Goal: Information Seeking & Learning: Find specific fact

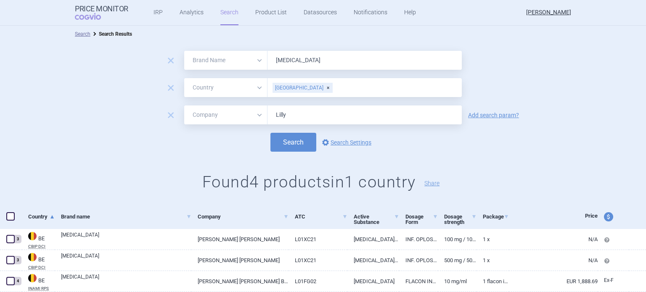
select select "brandName"
select select "country"
select select "mah"
drag, startPoint x: 308, startPoint y: 62, endPoint x: 267, endPoint y: 57, distance: 41.1
click at [267, 57] on input "[MEDICAL_DATA]" at bounding box center [364, 60] width 194 height 19
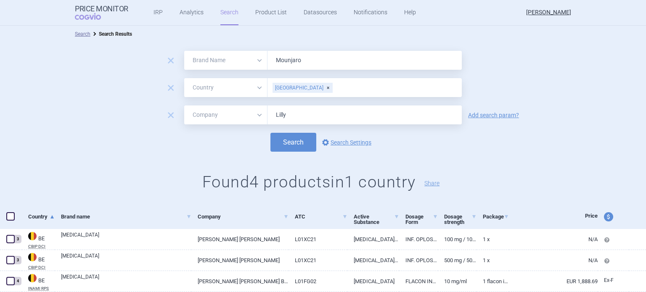
type input "Mounjaro"
click at [295, 88] on div "[GEOGRAPHIC_DATA]" at bounding box center [303, 88] width 60 height 10
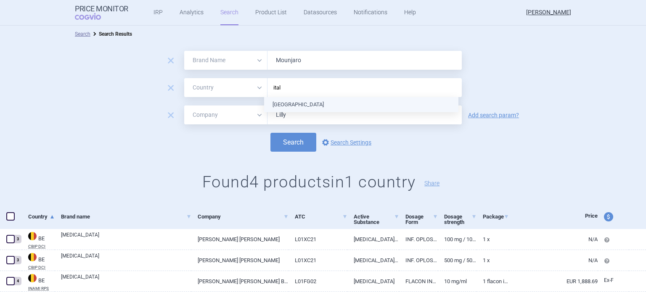
type input "[GEOGRAPHIC_DATA]"
click at [285, 105] on ul "[GEOGRAPHIC_DATA]" at bounding box center [361, 104] width 194 height 15
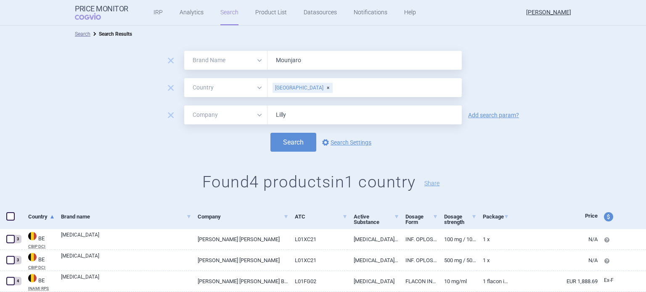
click at [518, 147] on div "Search options Search Settings" at bounding box center [323, 142] width 646 height 19
click at [299, 144] on button "Search" at bounding box center [293, 142] width 46 height 19
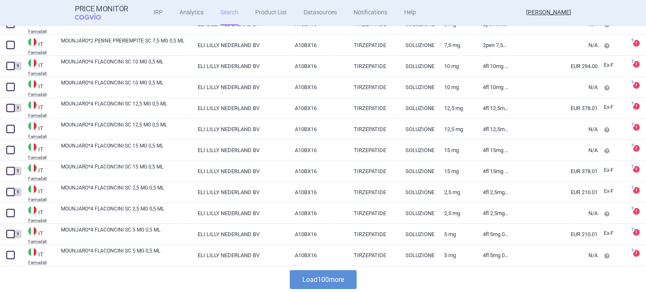
scroll to position [2067, 0]
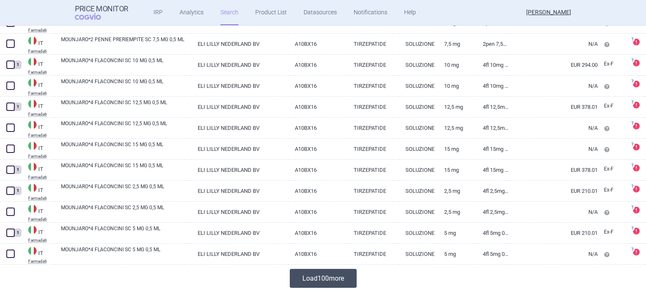
click at [315, 277] on button "Load 100 more" at bounding box center [323, 278] width 67 height 19
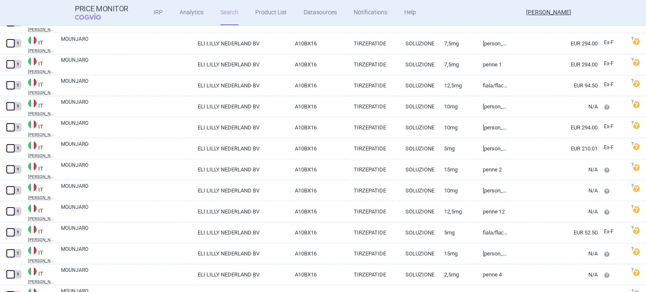
scroll to position [805, 0]
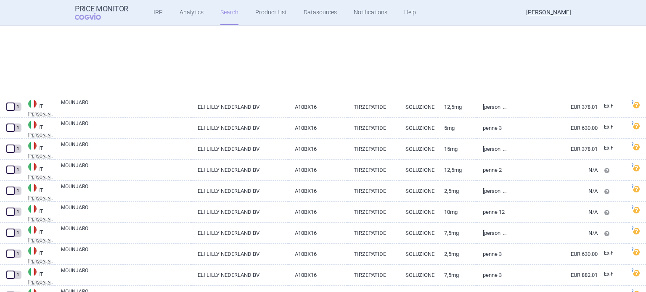
select select "brandName"
select select "country"
select select "mah"
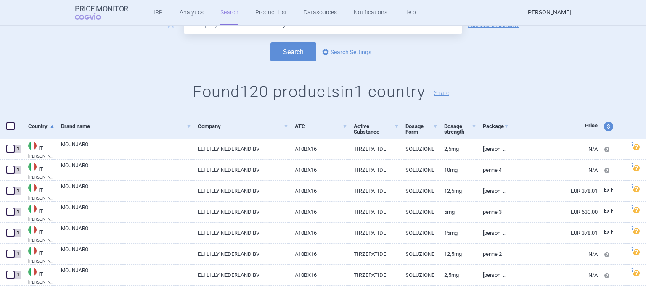
scroll to position [0, 0]
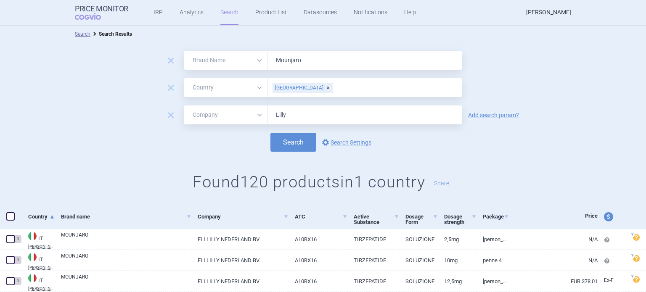
click at [286, 88] on div "[GEOGRAPHIC_DATA]" at bounding box center [303, 88] width 60 height 10
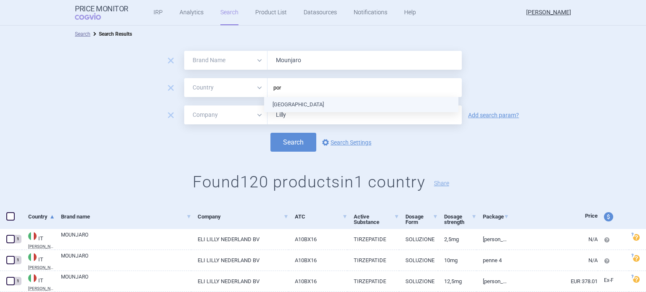
type input "port"
click at [291, 105] on ul "[GEOGRAPHIC_DATA]" at bounding box center [361, 104] width 194 height 15
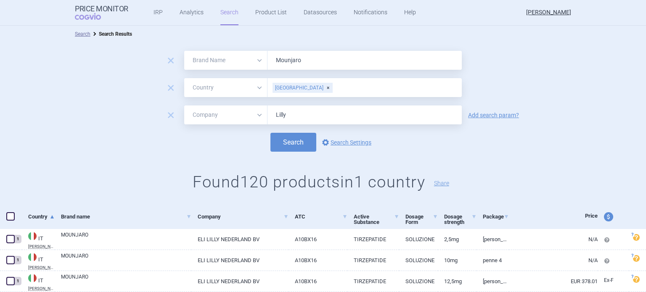
click at [489, 98] on form "remove All Brand Name ATC Company Active Substance Country Newer than [PERSON_N…" at bounding box center [323, 101] width 646 height 101
click at [289, 145] on button "Search" at bounding box center [293, 142] width 46 height 19
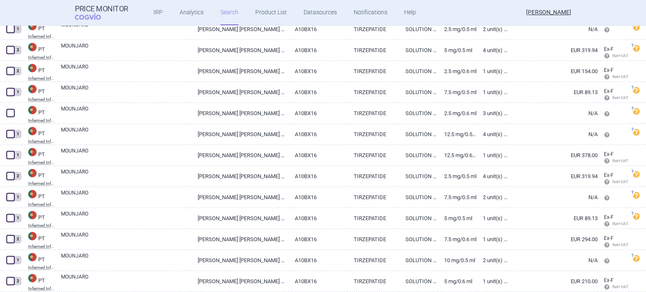
scroll to position [547, 0]
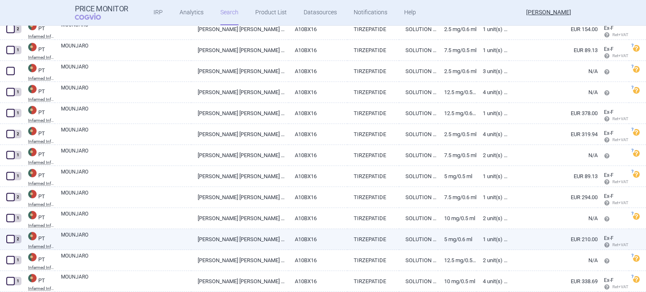
click at [415, 240] on link "SOLUTION FOR INJECTION IN PRE-FILLED PEN" at bounding box center [418, 239] width 39 height 21
select select "EUR"
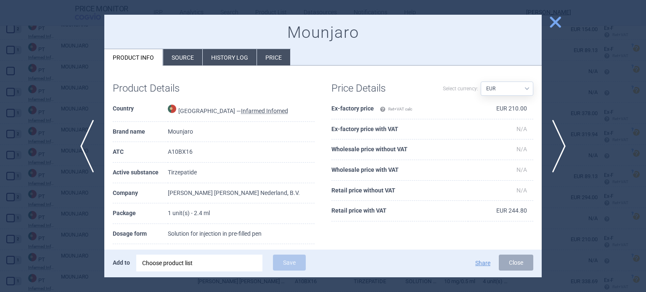
click at [230, 60] on li "History log" at bounding box center [230, 57] width 54 height 16
